Goal: Connect with others

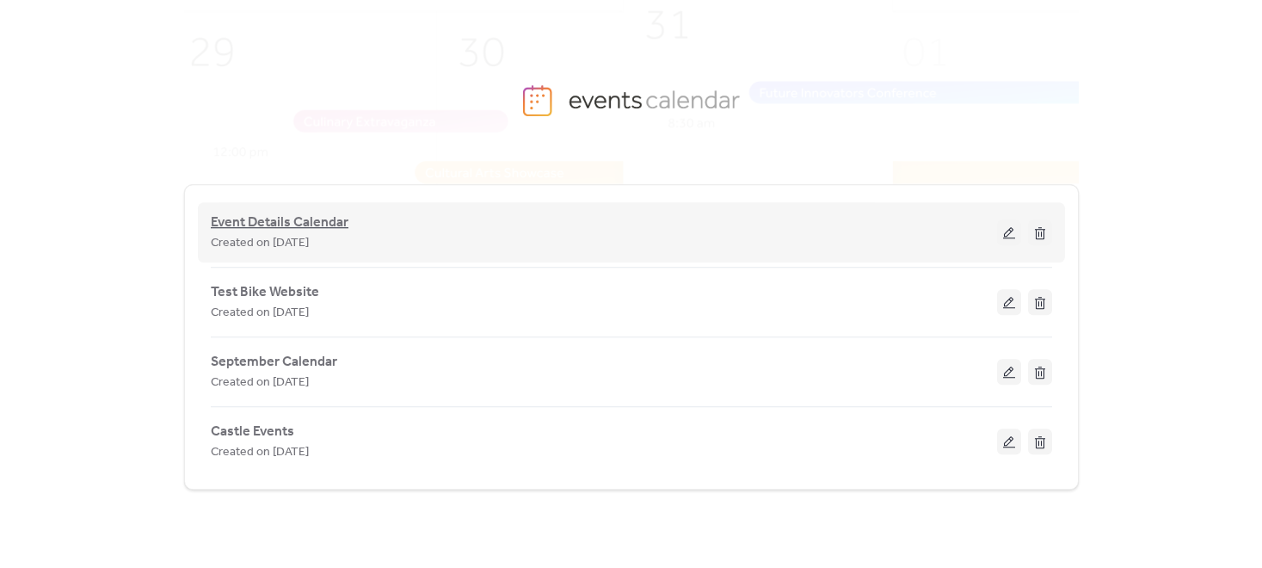
click at [323, 221] on span "Event Details Calendar" at bounding box center [280, 222] width 138 height 21
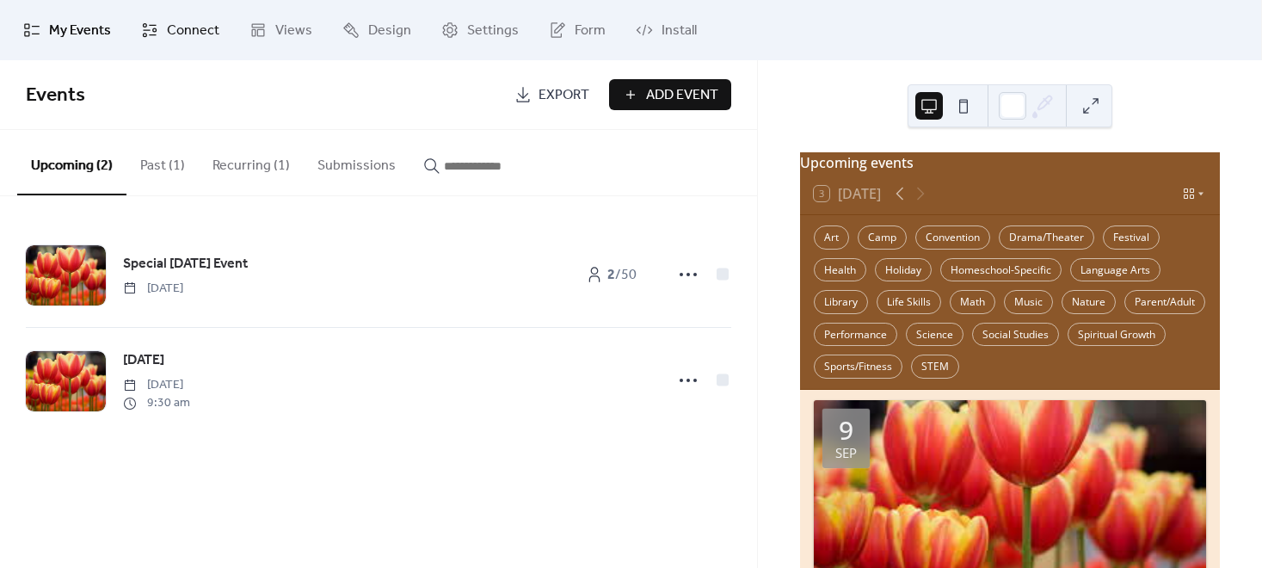
click at [200, 35] on span "Connect" at bounding box center [193, 31] width 52 height 21
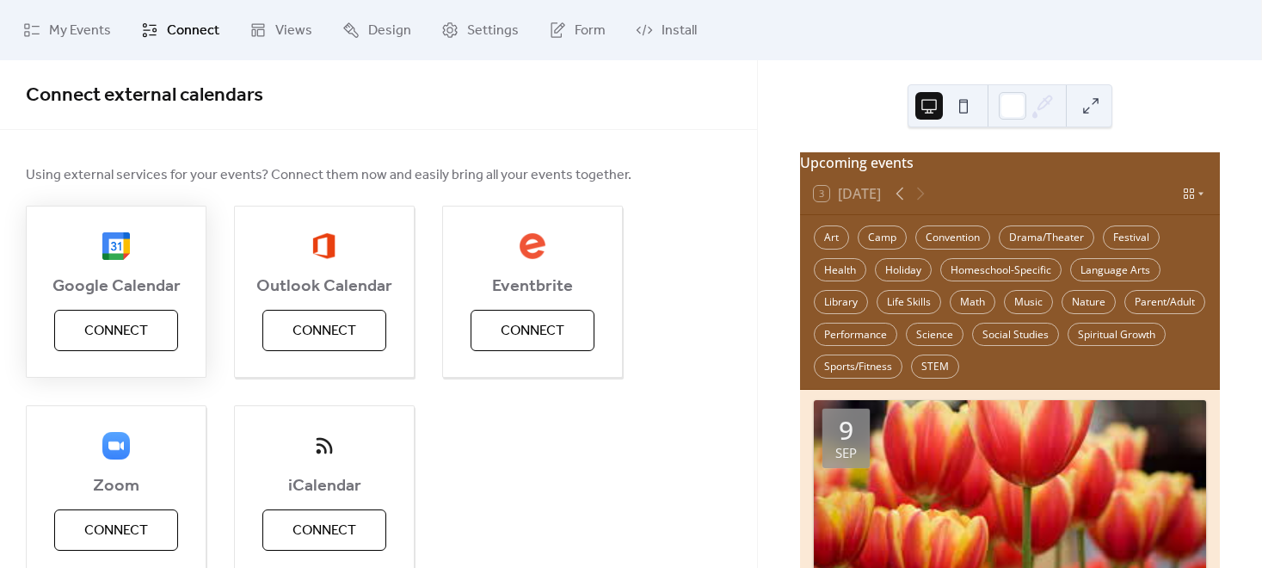
click at [153, 330] on button "Connect" at bounding box center [116, 330] width 124 height 41
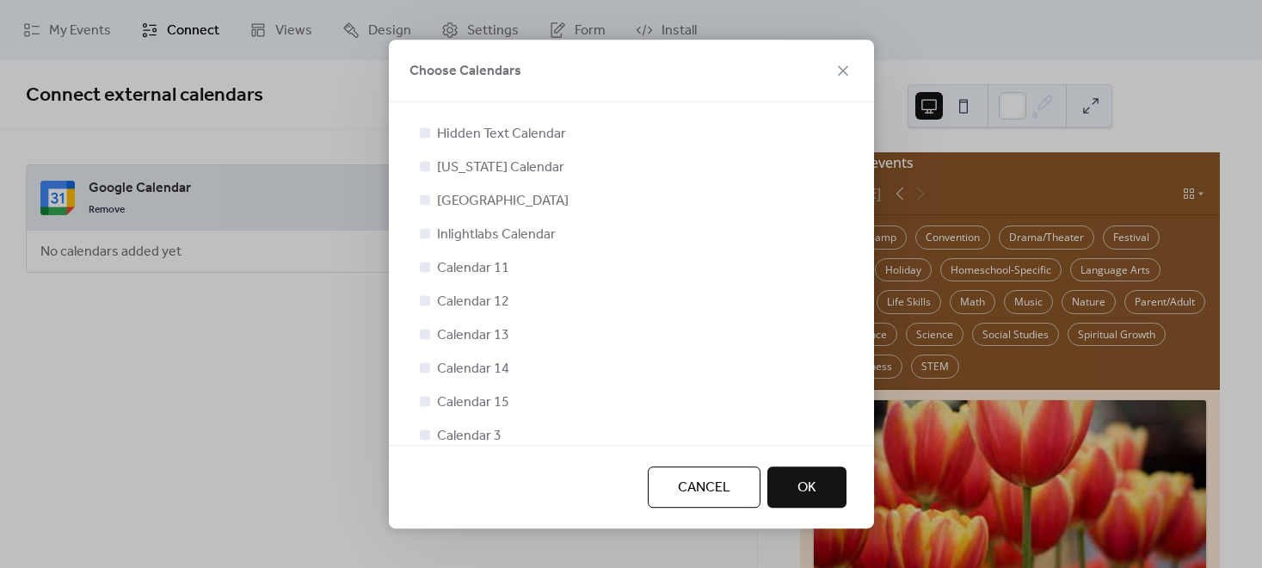
click at [812, 462] on div "Cancel OK" at bounding box center [631, 486] width 485 height 83
click at [811, 477] on span "OK" at bounding box center [806, 487] width 19 height 21
